Goal: Task Accomplishment & Management: Manage account settings

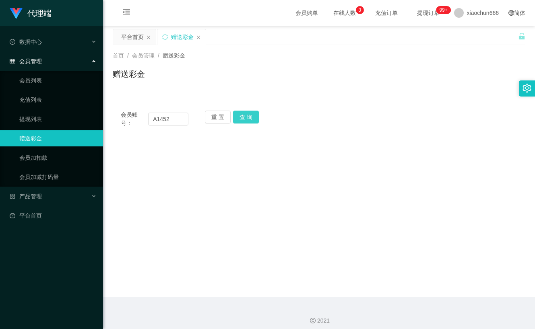
type input "A1452"
click at [252, 117] on button "查 询" at bounding box center [246, 117] width 26 height 13
click at [246, 121] on button "查 询" at bounding box center [246, 117] width 26 height 13
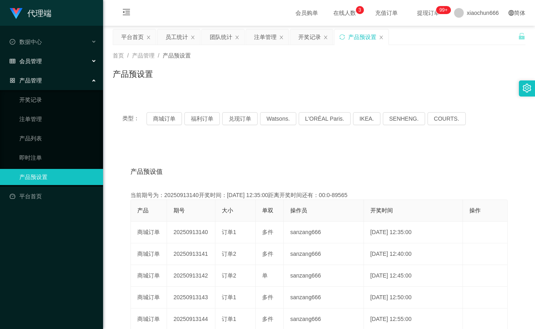
click at [45, 68] on div "会员管理" at bounding box center [51, 61] width 103 height 16
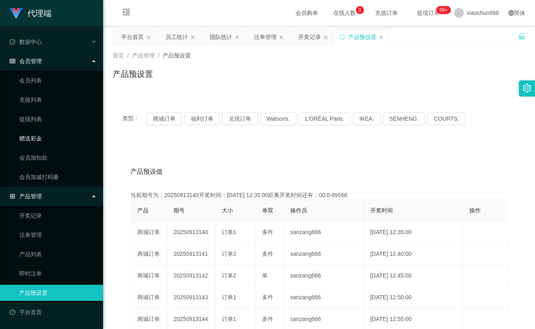
click at [46, 145] on link "赠送彩金" at bounding box center [57, 139] width 77 height 16
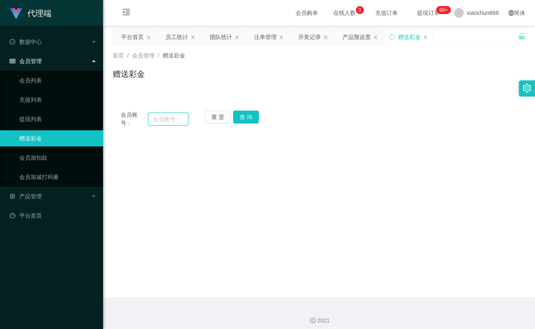
click at [174, 119] on input "text" at bounding box center [168, 119] width 40 height 13
type input "A1452"
click at [247, 114] on button "查 询" at bounding box center [246, 117] width 26 height 13
click at [468, 9] on span "xiaochun666" at bounding box center [483, 13] width 32 height 26
click at [477, 38] on span "退出登录" at bounding box center [467, 35] width 23 height 6
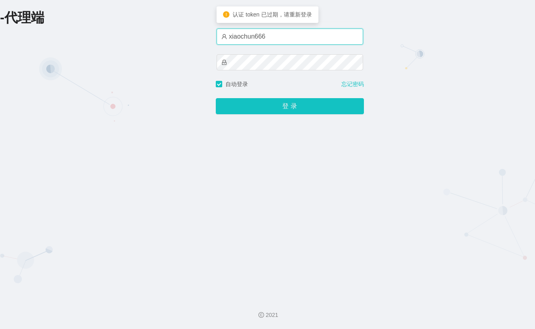
click at [308, 41] on input "xiaochun666" at bounding box center [290, 37] width 147 height 16
drag, startPoint x: 295, startPoint y: 40, endPoint x: 171, endPoint y: 38, distance: 124.1
click at [171, 38] on div "-代理端 账户密码登录 xiaochun888 自动登录 忘记密码 登 录" at bounding box center [267, 146] width 535 height 292
type input "xiaopai888"
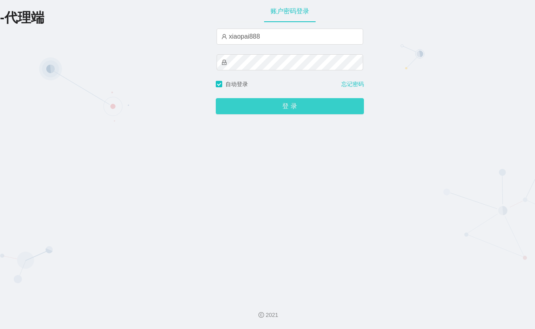
click at [293, 107] on button "登 录" at bounding box center [290, 106] width 148 height 16
click at [251, 103] on button "登 录" at bounding box center [290, 106] width 148 height 16
